Goal: Task Accomplishment & Management: Manage account settings

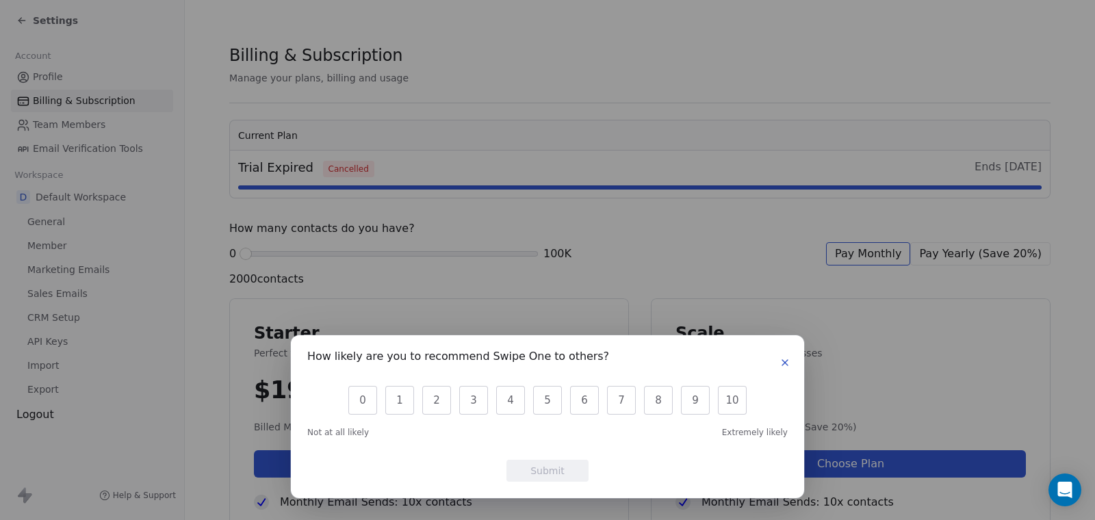
click at [787, 364] on icon "button" at bounding box center [785, 362] width 11 height 11
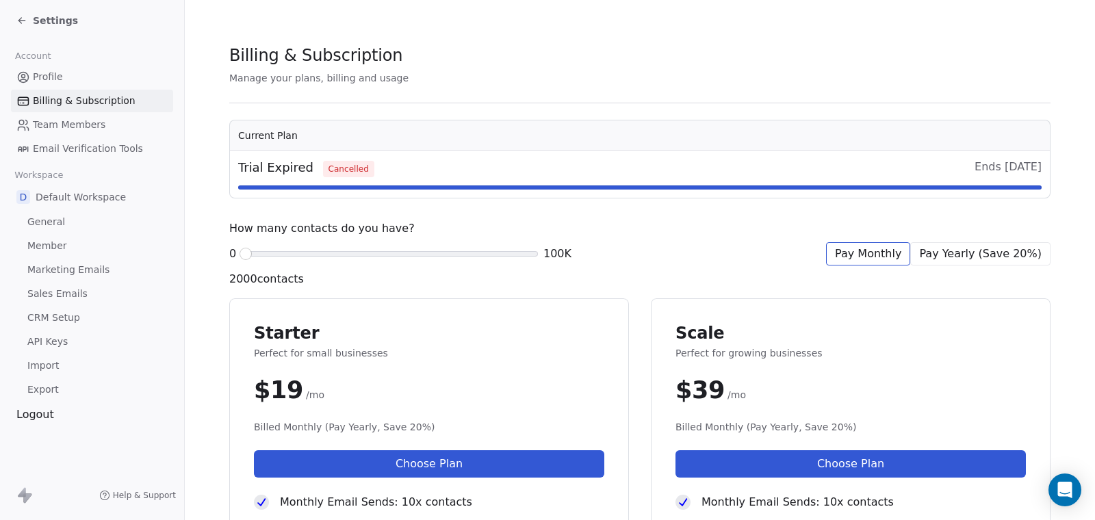
click at [42, 25] on span "Settings" at bounding box center [55, 21] width 45 height 14
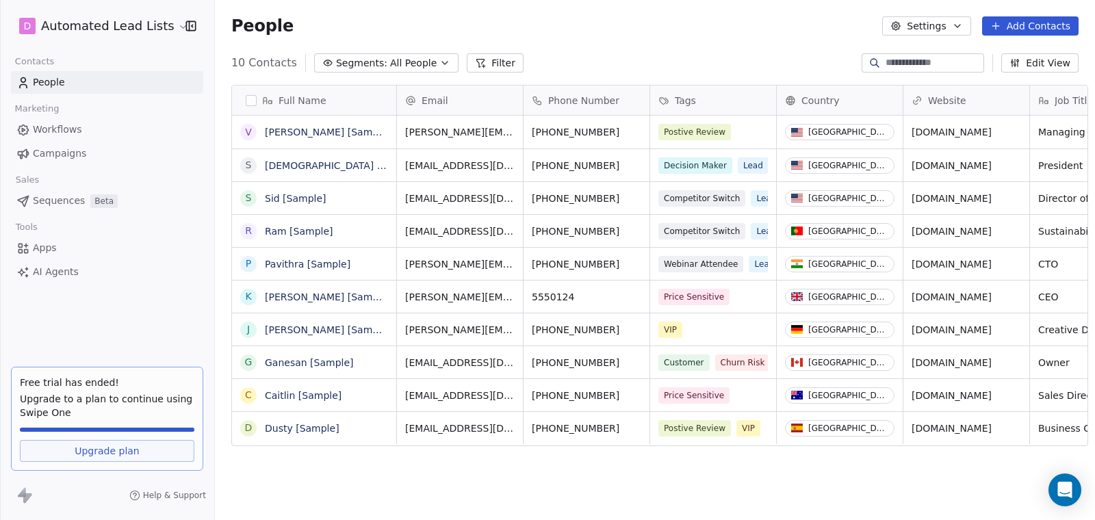
scroll to position [448, 880]
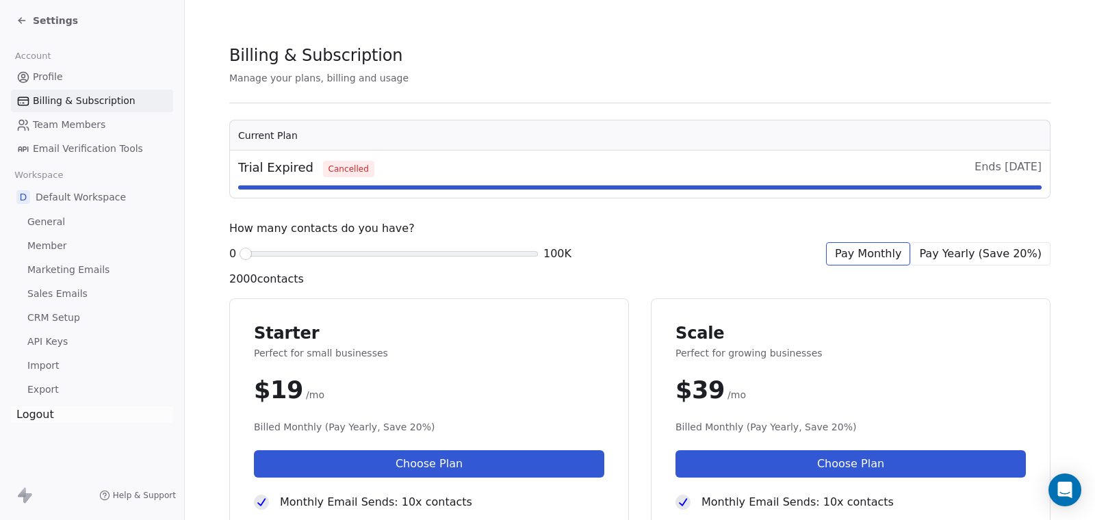
click at [36, 413] on div "Logout" at bounding box center [92, 415] width 162 height 16
